Goal: Task Accomplishment & Management: Complete application form

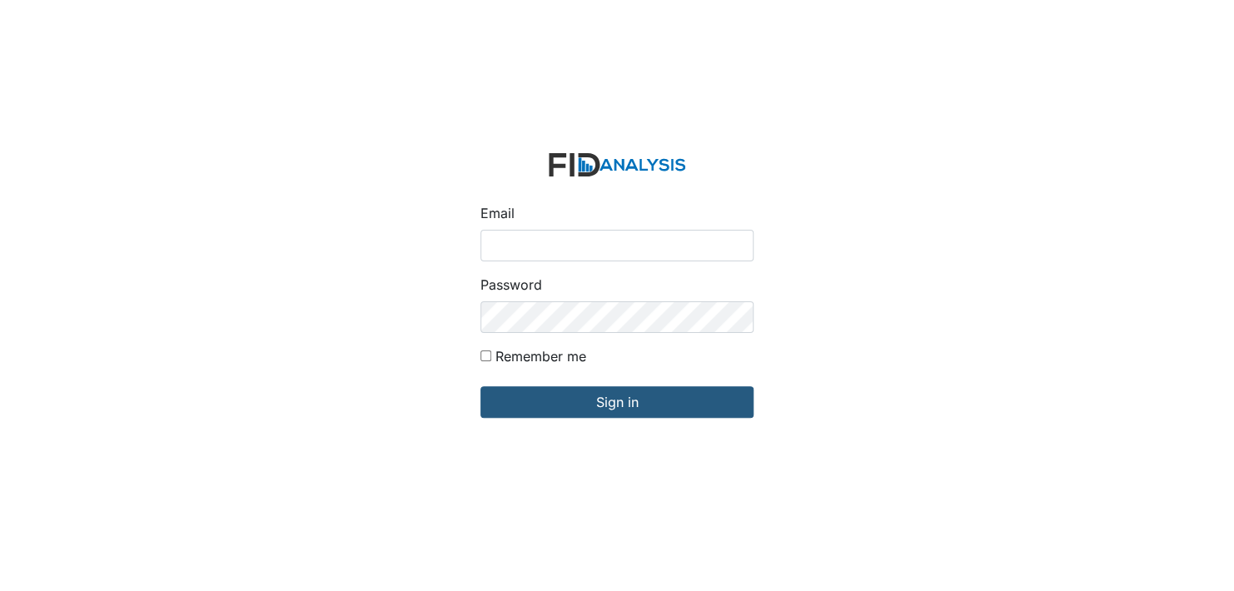
click at [527, 244] on input "Email" at bounding box center [616, 246] width 273 height 32
type input "[EMAIL_ADDRESS][DOMAIN_NAME]"
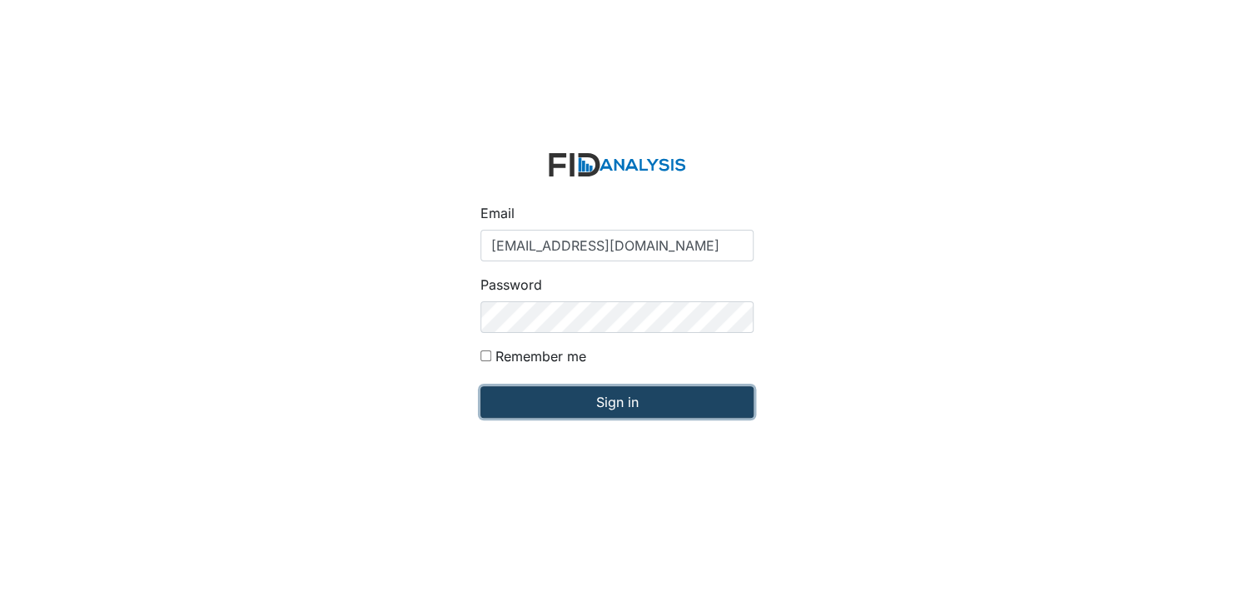
click at [594, 395] on input "Sign in" at bounding box center [616, 402] width 273 height 32
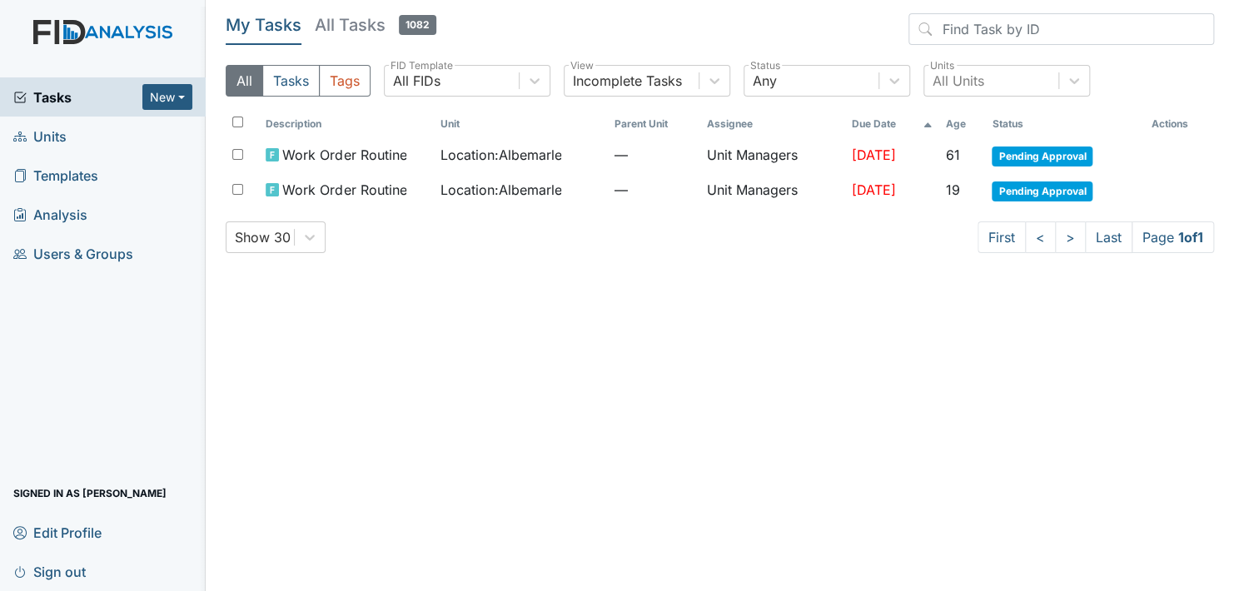
click at [101, 142] on link "Units" at bounding box center [103, 136] width 206 height 39
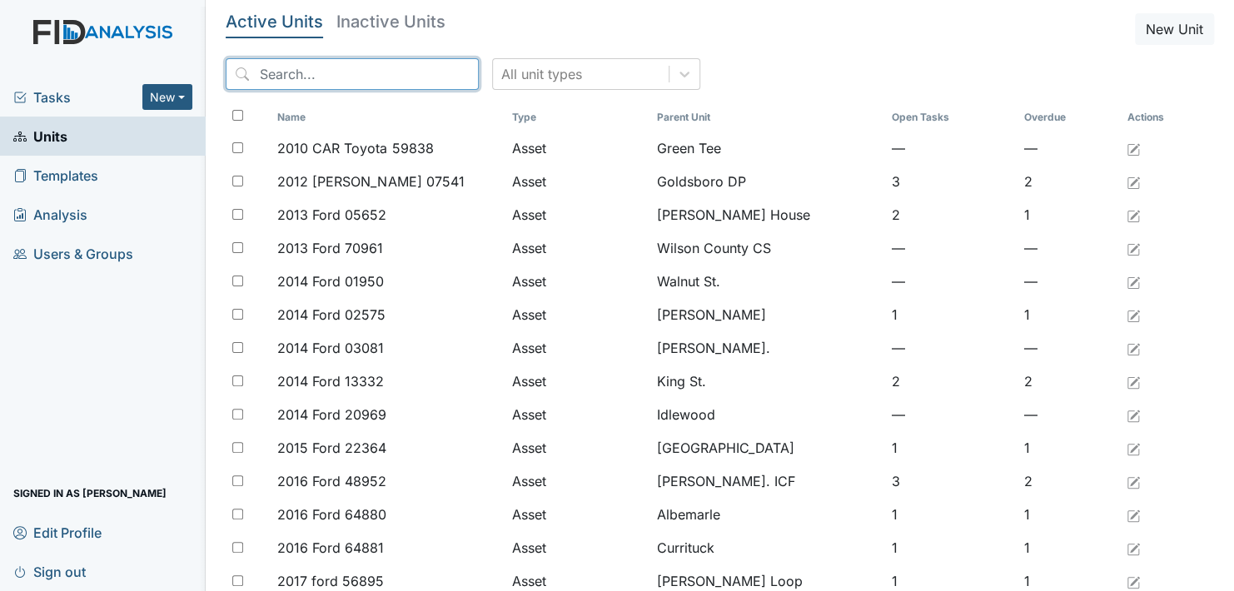
click at [282, 71] on input "search" at bounding box center [352, 74] width 253 height 32
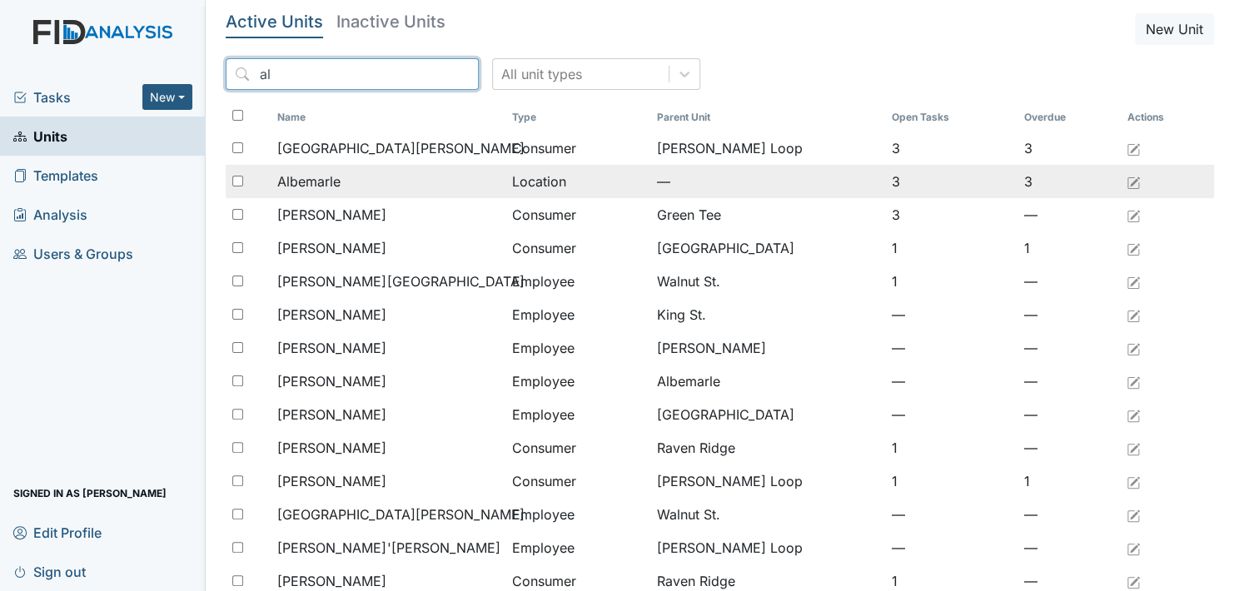
type input "al"
click at [305, 181] on span "Albemarle" at bounding box center [308, 181] width 63 height 20
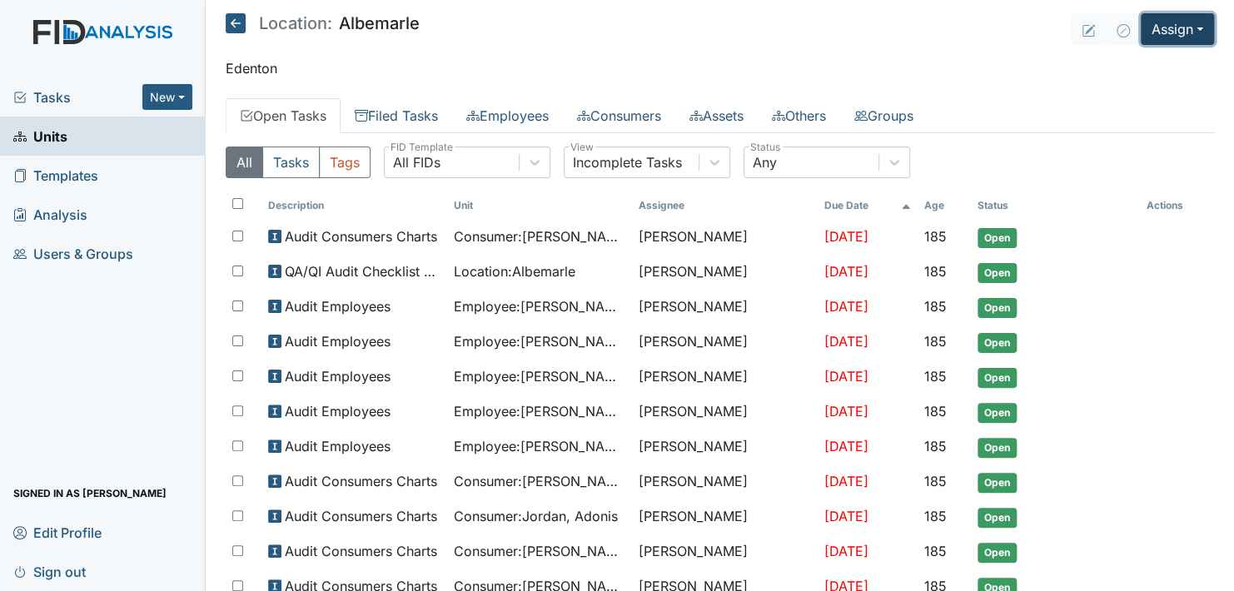
click at [1165, 28] on button "Assign" at bounding box center [1177, 29] width 73 height 32
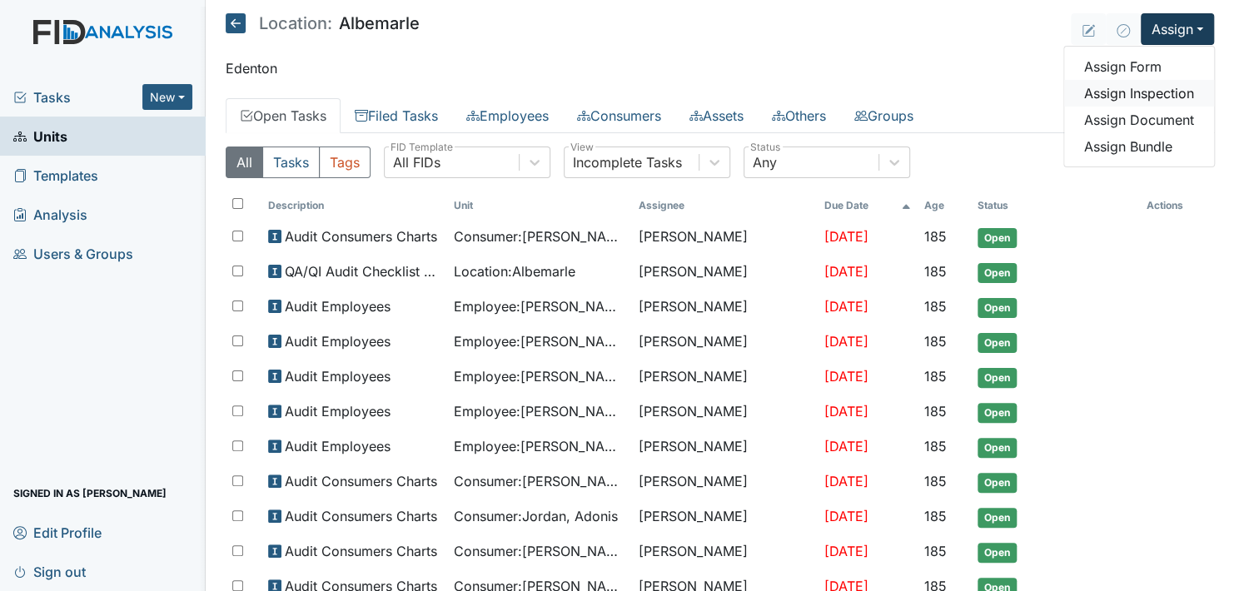
click at [1142, 92] on link "Assign Inspection" at bounding box center [1139, 93] width 150 height 27
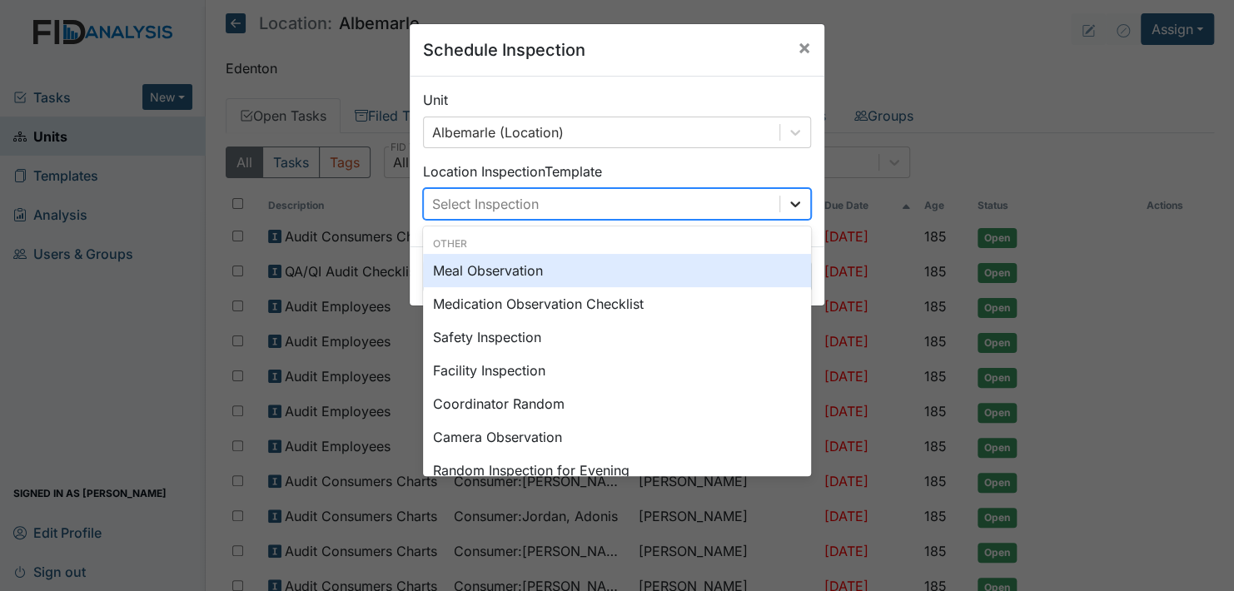
click at [793, 202] on icon at bounding box center [795, 204] width 17 height 17
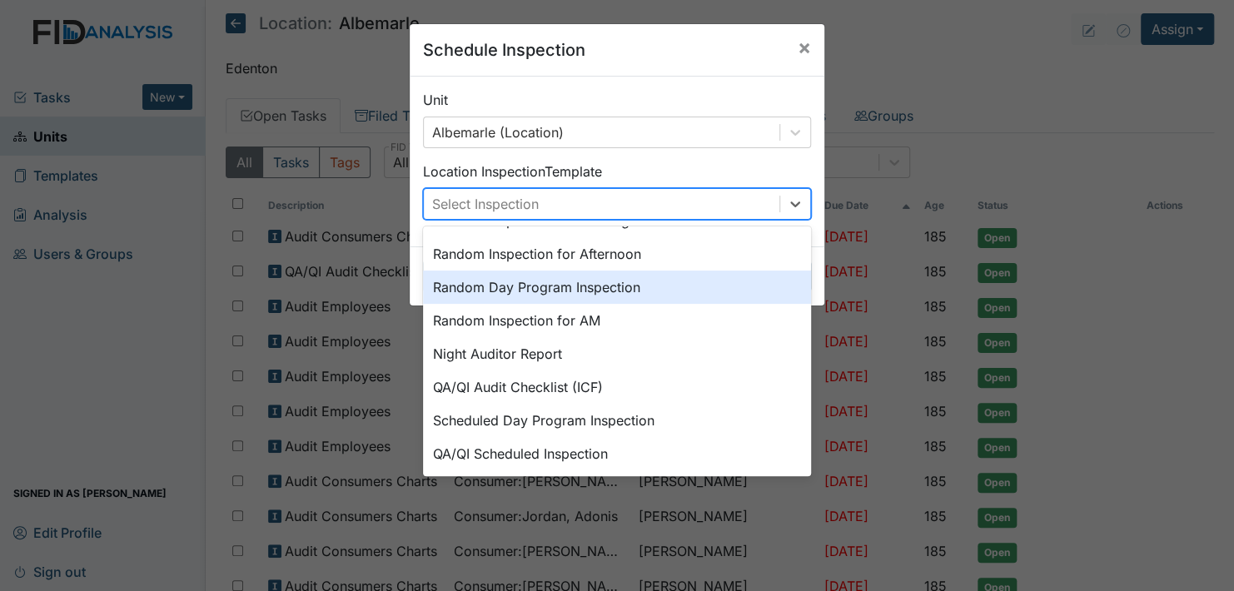
scroll to position [286, 0]
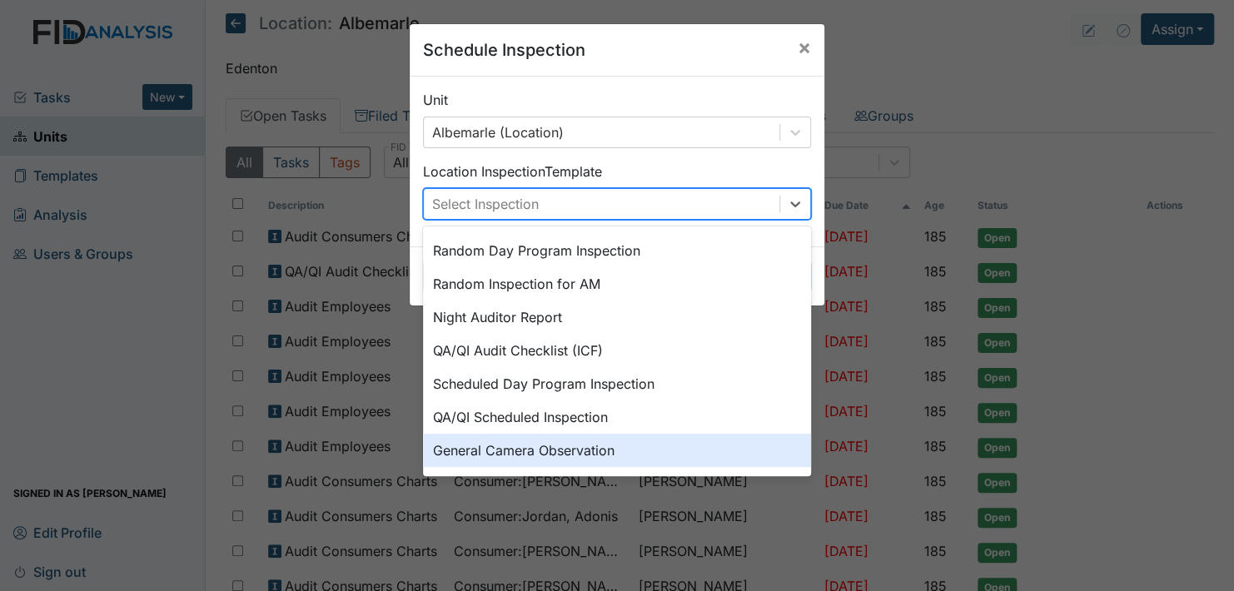
click at [594, 451] on div "General Camera Observation" at bounding box center [617, 450] width 388 height 33
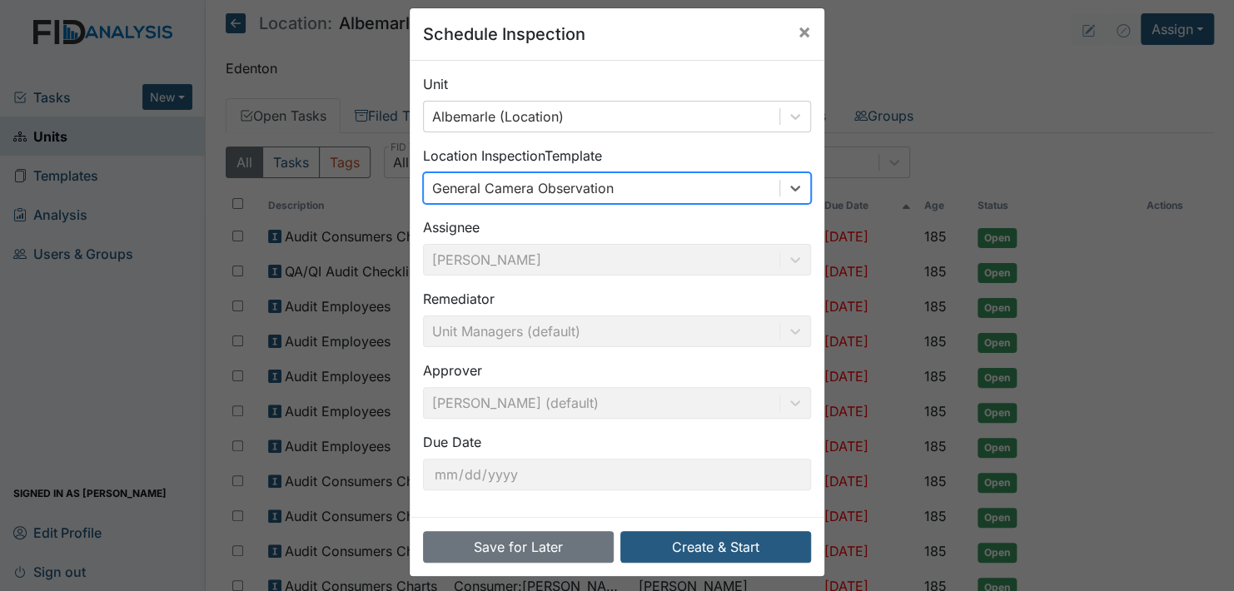
scroll to position [23, 0]
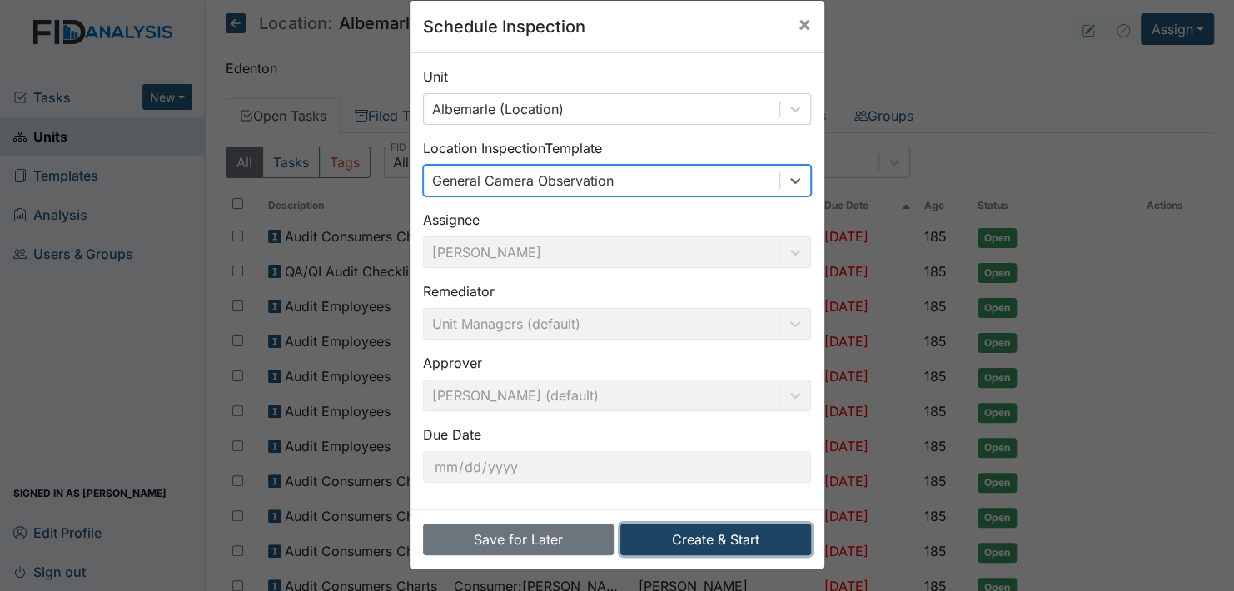
click at [714, 539] on button "Create & Start" at bounding box center [715, 540] width 191 height 32
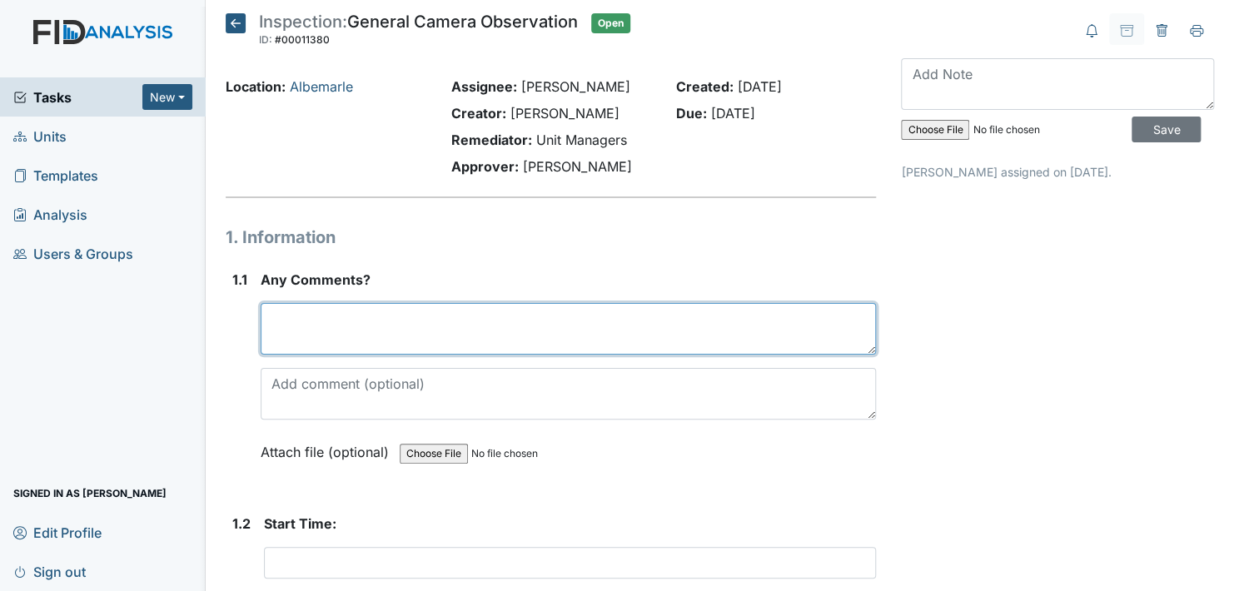
click at [390, 331] on textarea at bounding box center [568, 329] width 615 height 52
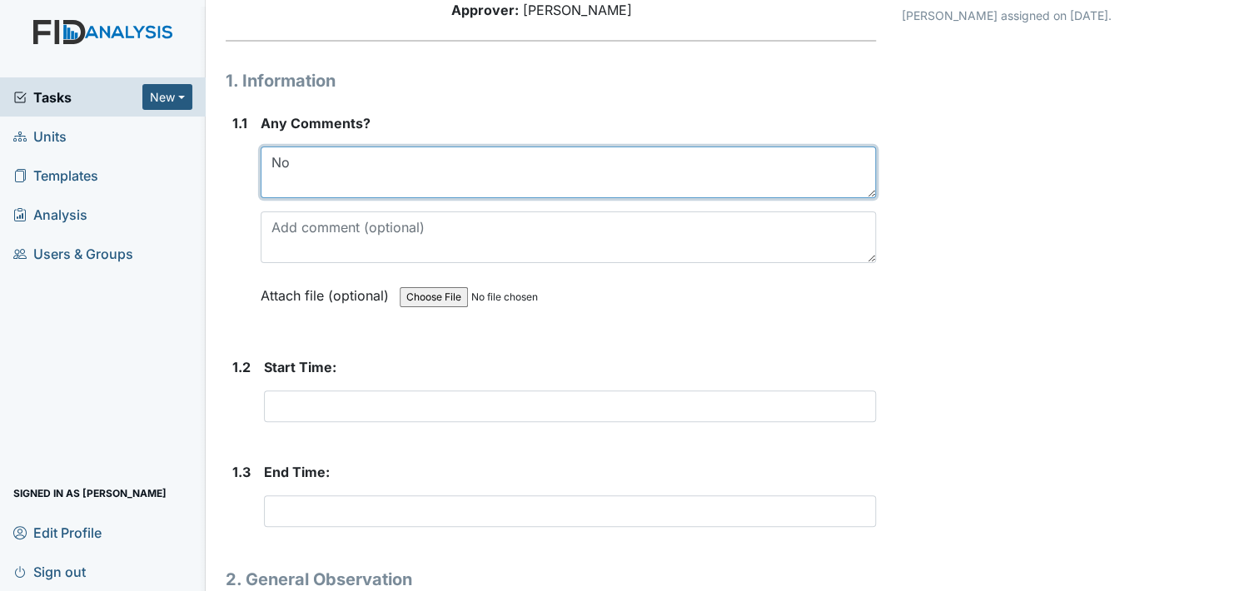
scroll to position [166, 0]
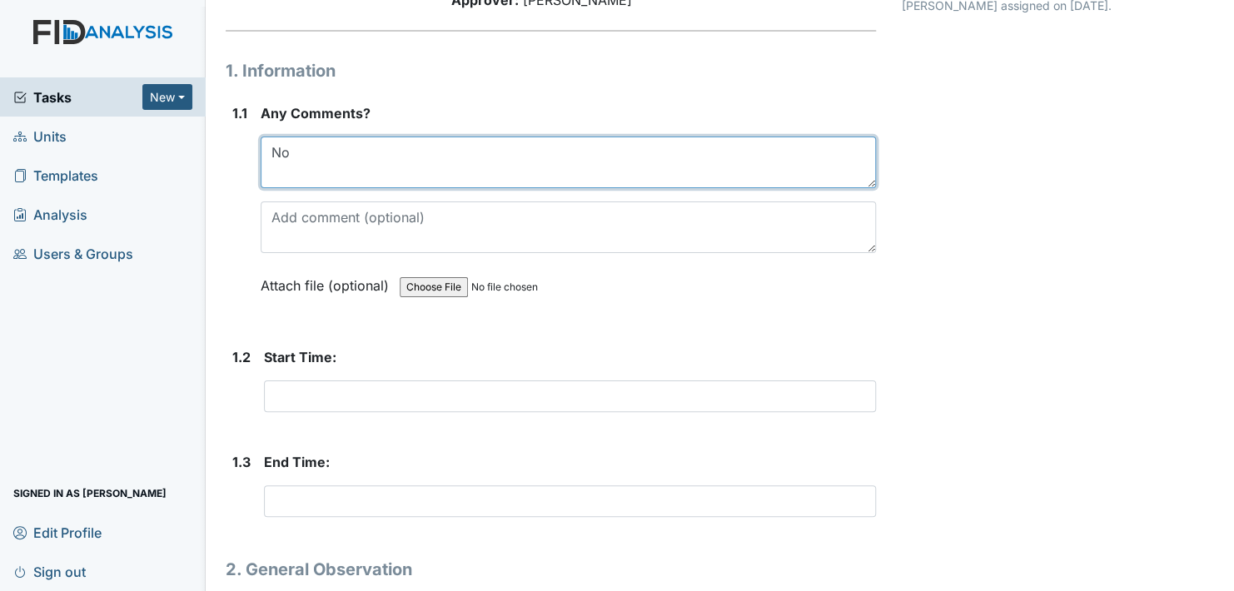
type textarea "No"
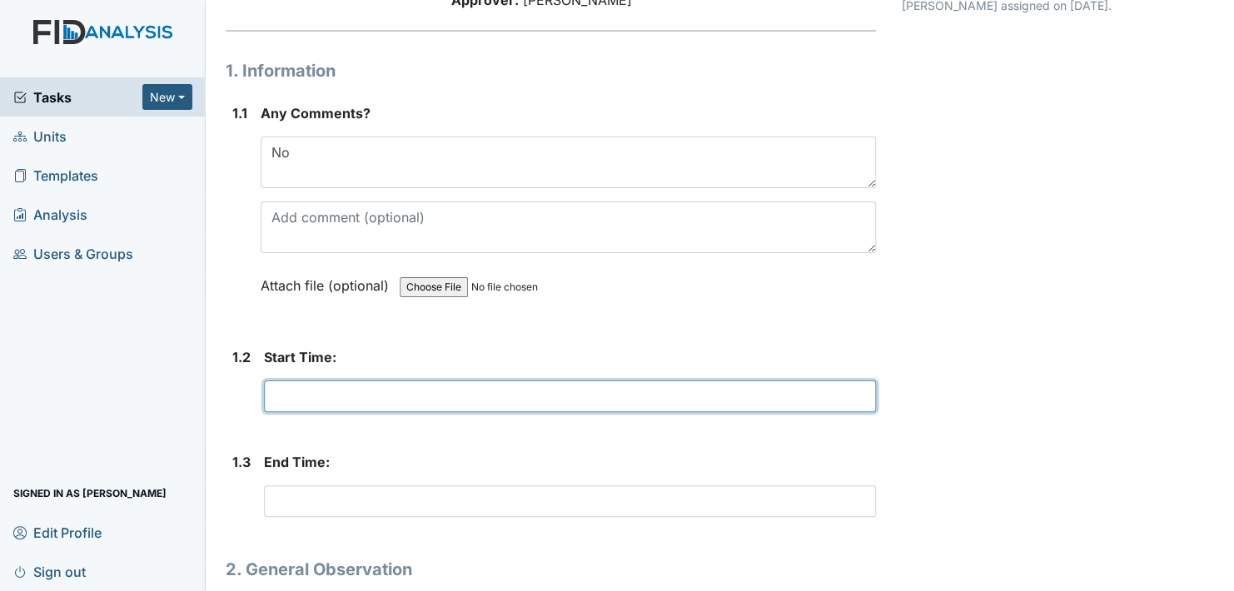
click at [327, 399] on input "text" at bounding box center [570, 396] width 612 height 32
type input "16:30"
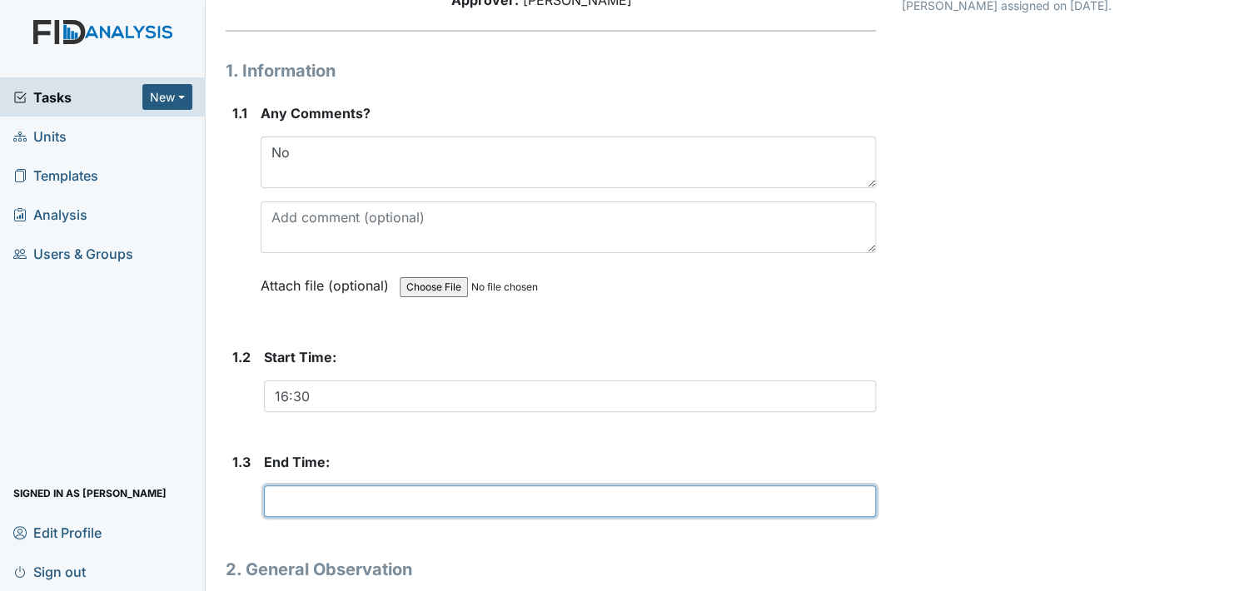
click at [305, 493] on input "text" at bounding box center [570, 501] width 612 height 32
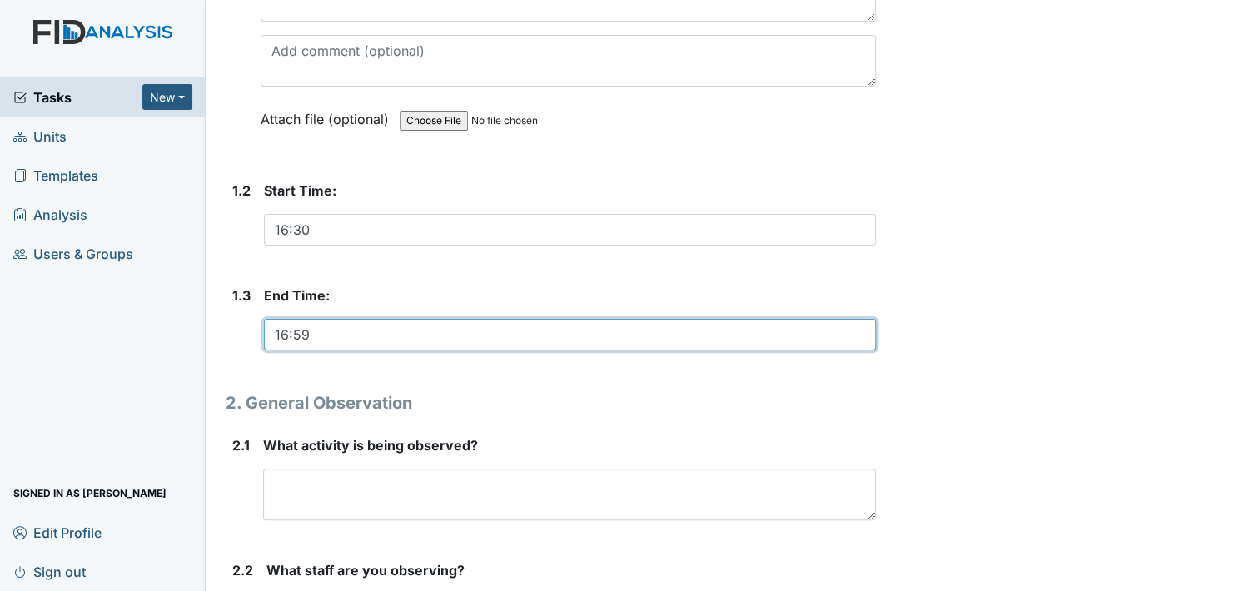
scroll to position [416, 0]
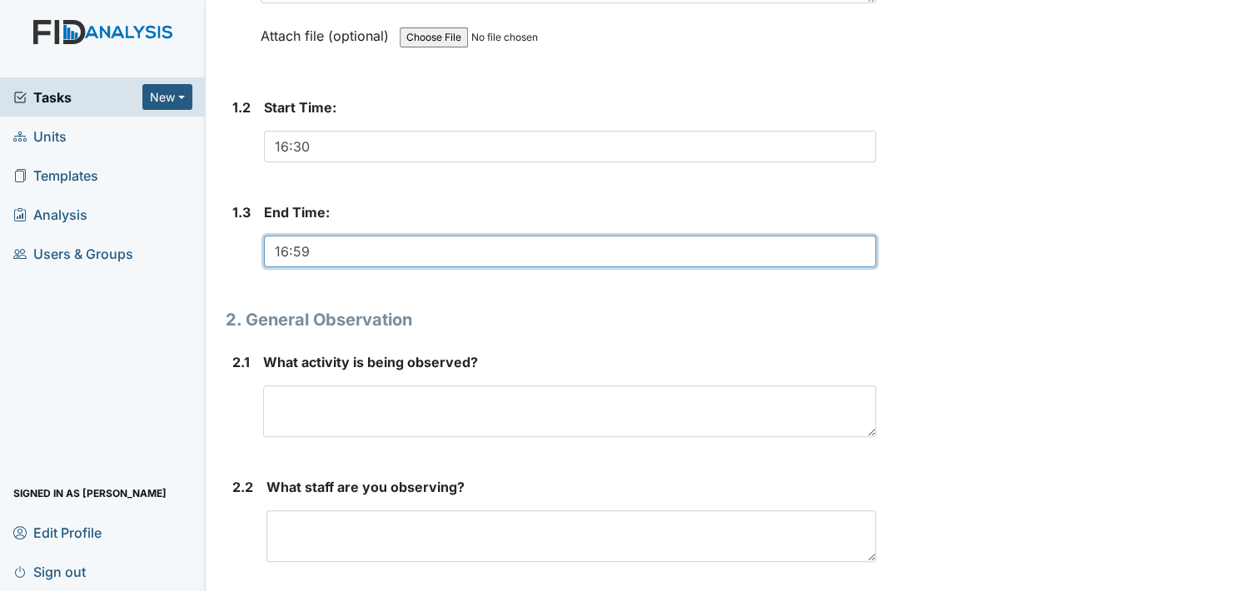
type input "16:59"
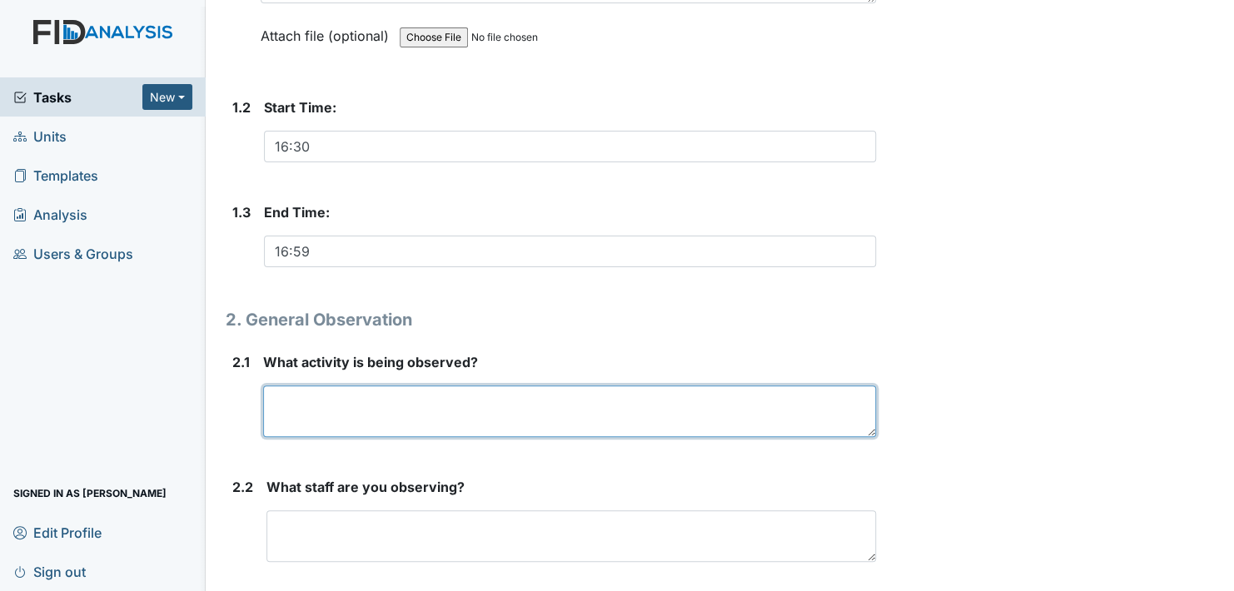
click at [306, 428] on textarea at bounding box center [569, 411] width 613 height 52
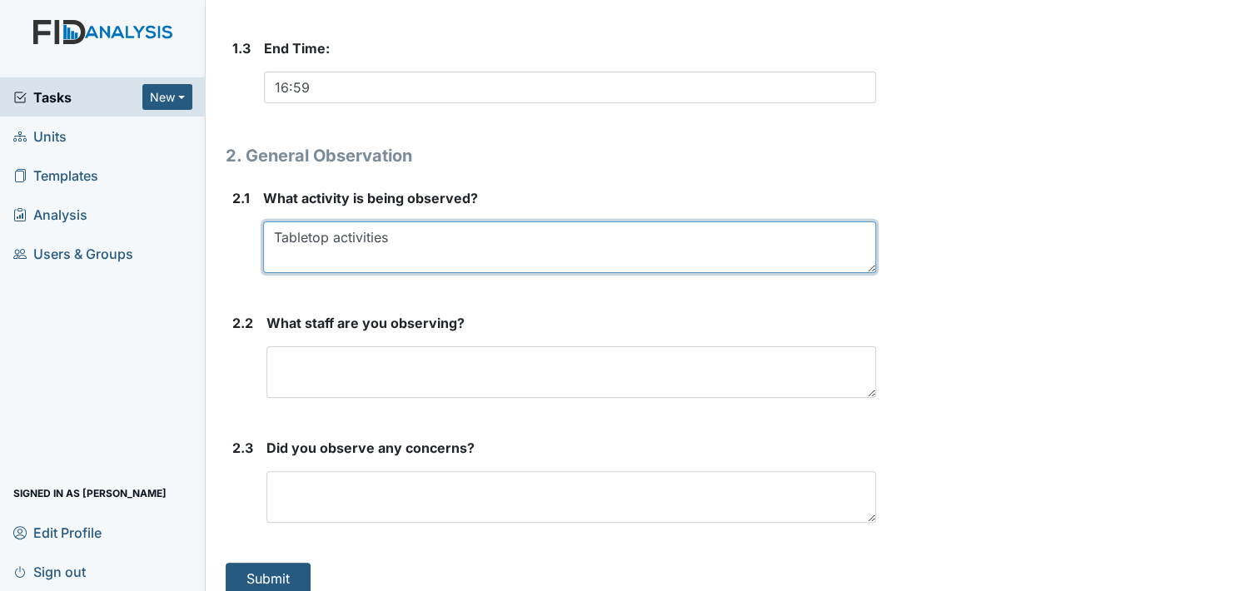
scroll to position [583, 0]
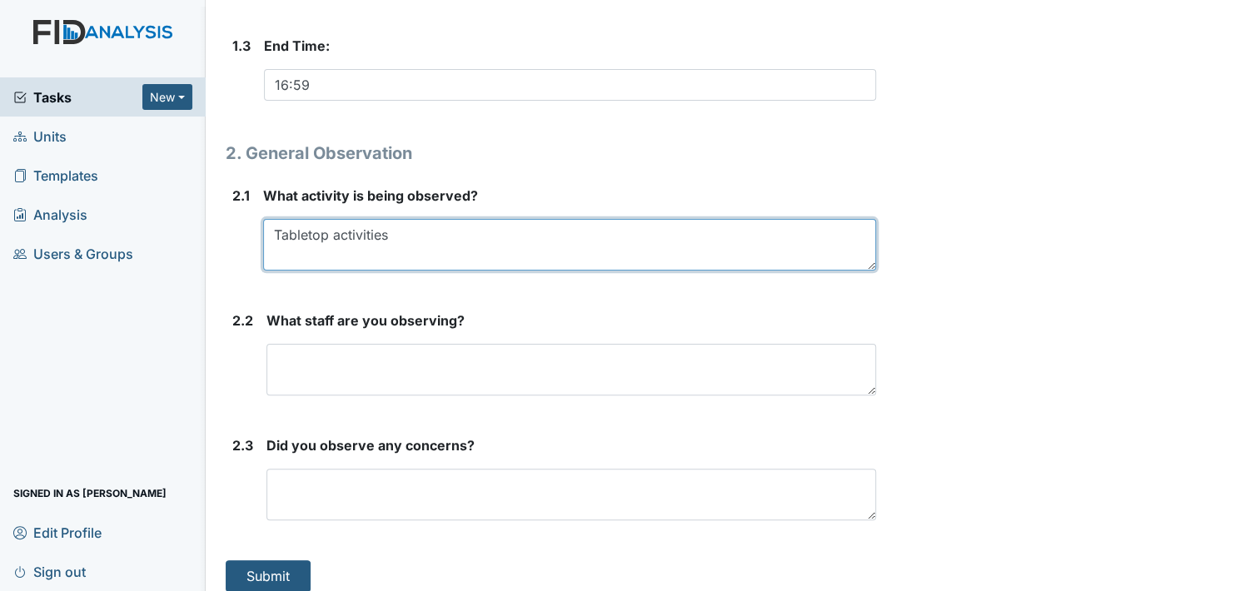
type textarea "Tabletop activities"
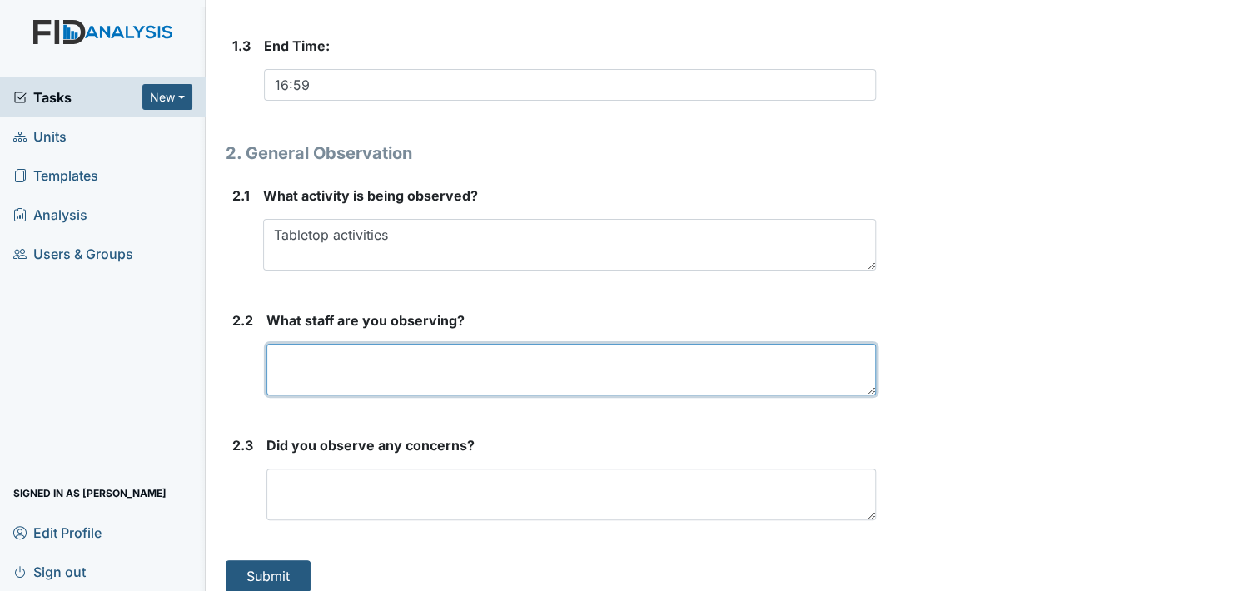
click at [306, 361] on textarea at bounding box center [570, 370] width 609 height 52
type textarea "Brenda, Sheena Tammesha"
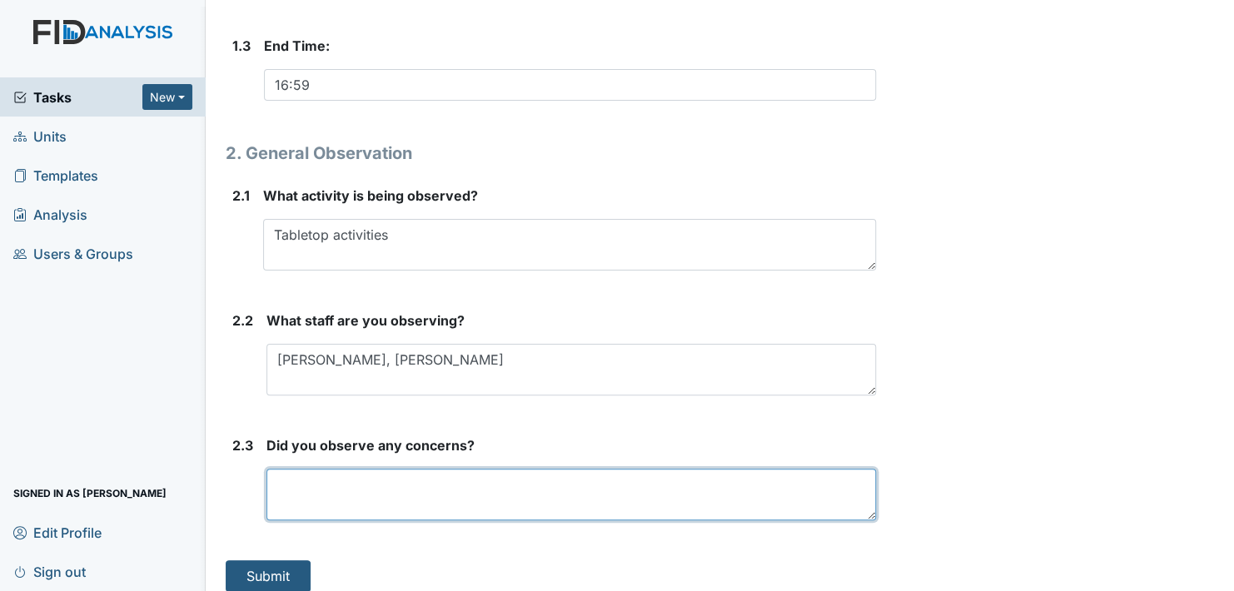
click at [365, 498] on textarea at bounding box center [570, 495] width 609 height 52
type textarea "No"
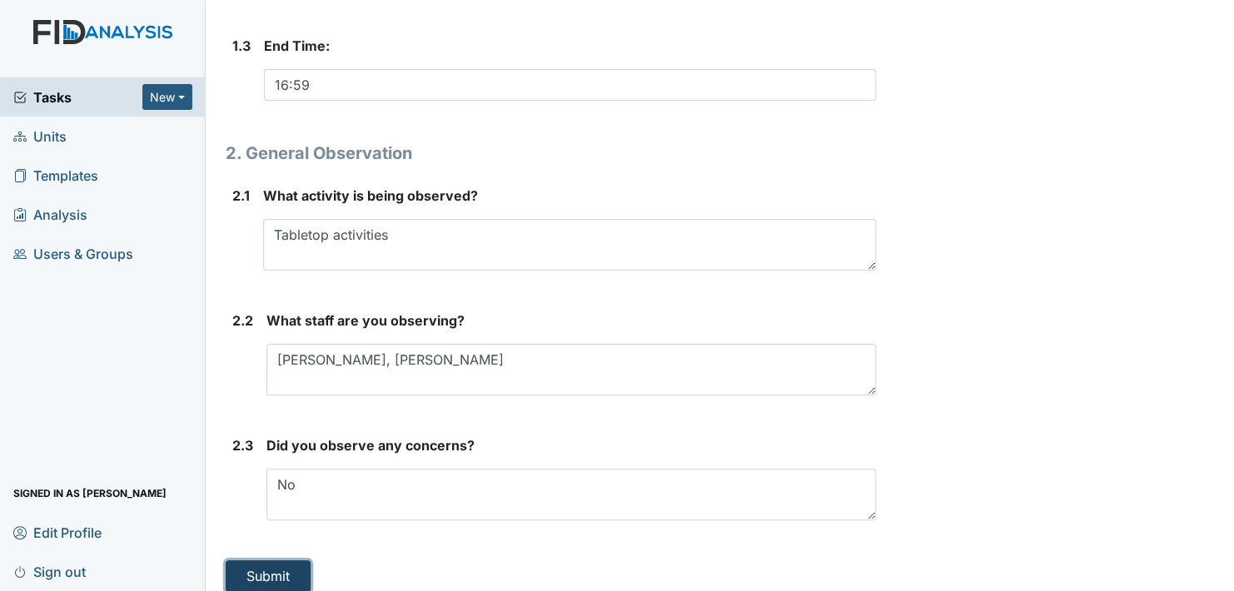
click at [277, 565] on button "Submit" at bounding box center [268, 576] width 85 height 32
